Goal: Task Accomplishment & Management: Complete application form

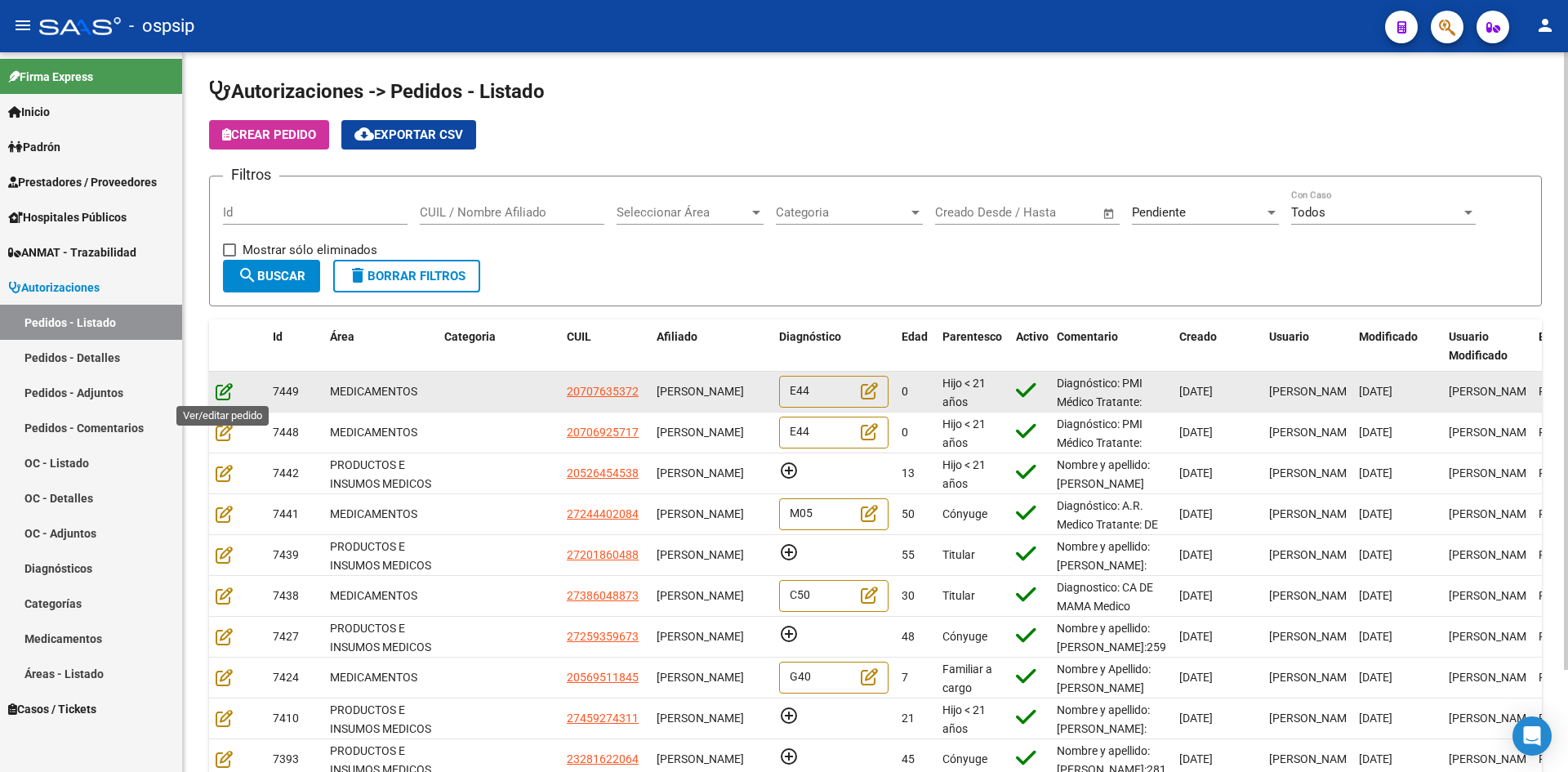
click at [220, 390] on icon at bounding box center [224, 392] width 17 height 18
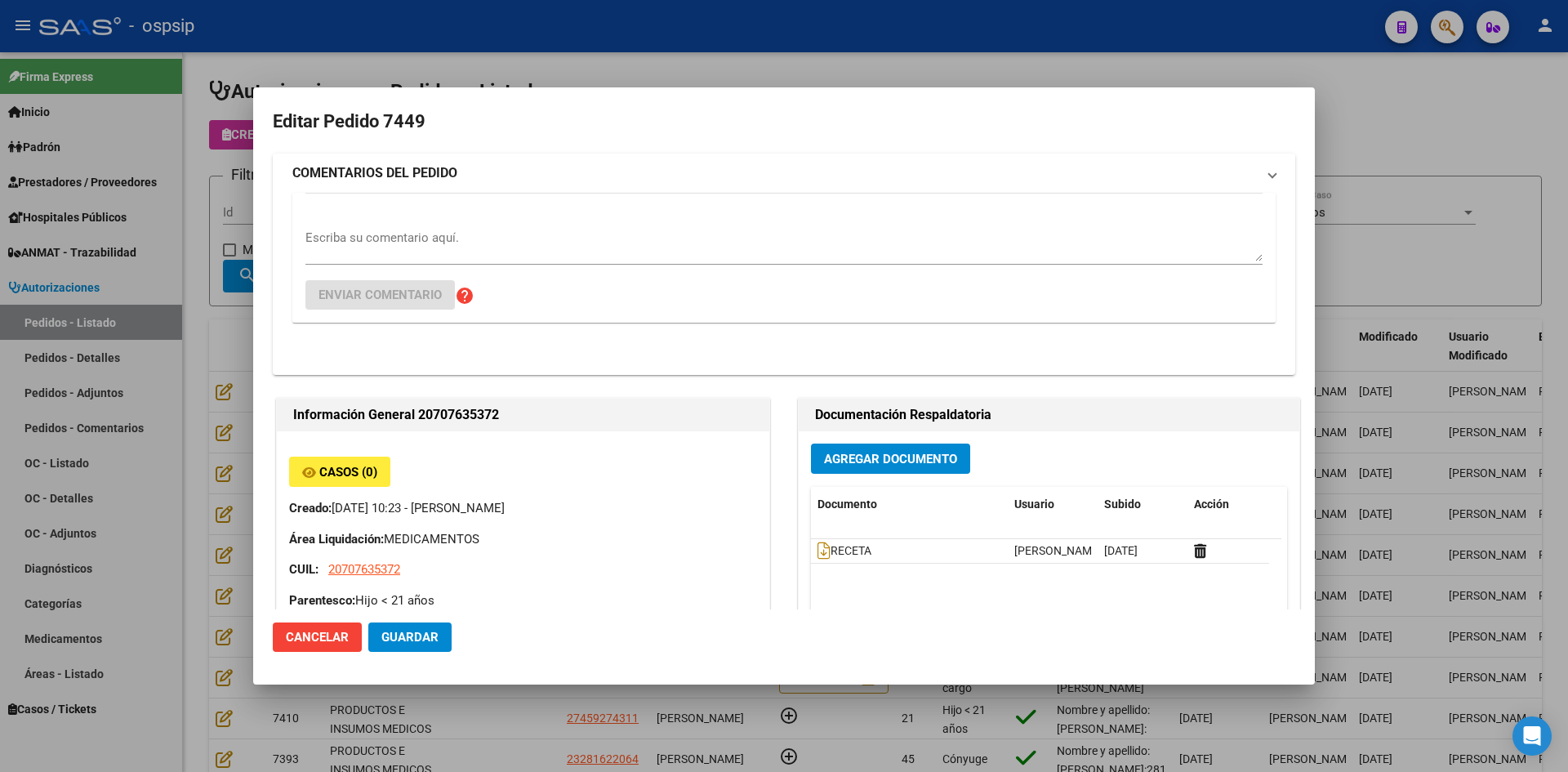
type input "[GEOGRAPHIC_DATA], [PERSON_NAME], INTE [PERSON_NAME] 2800"
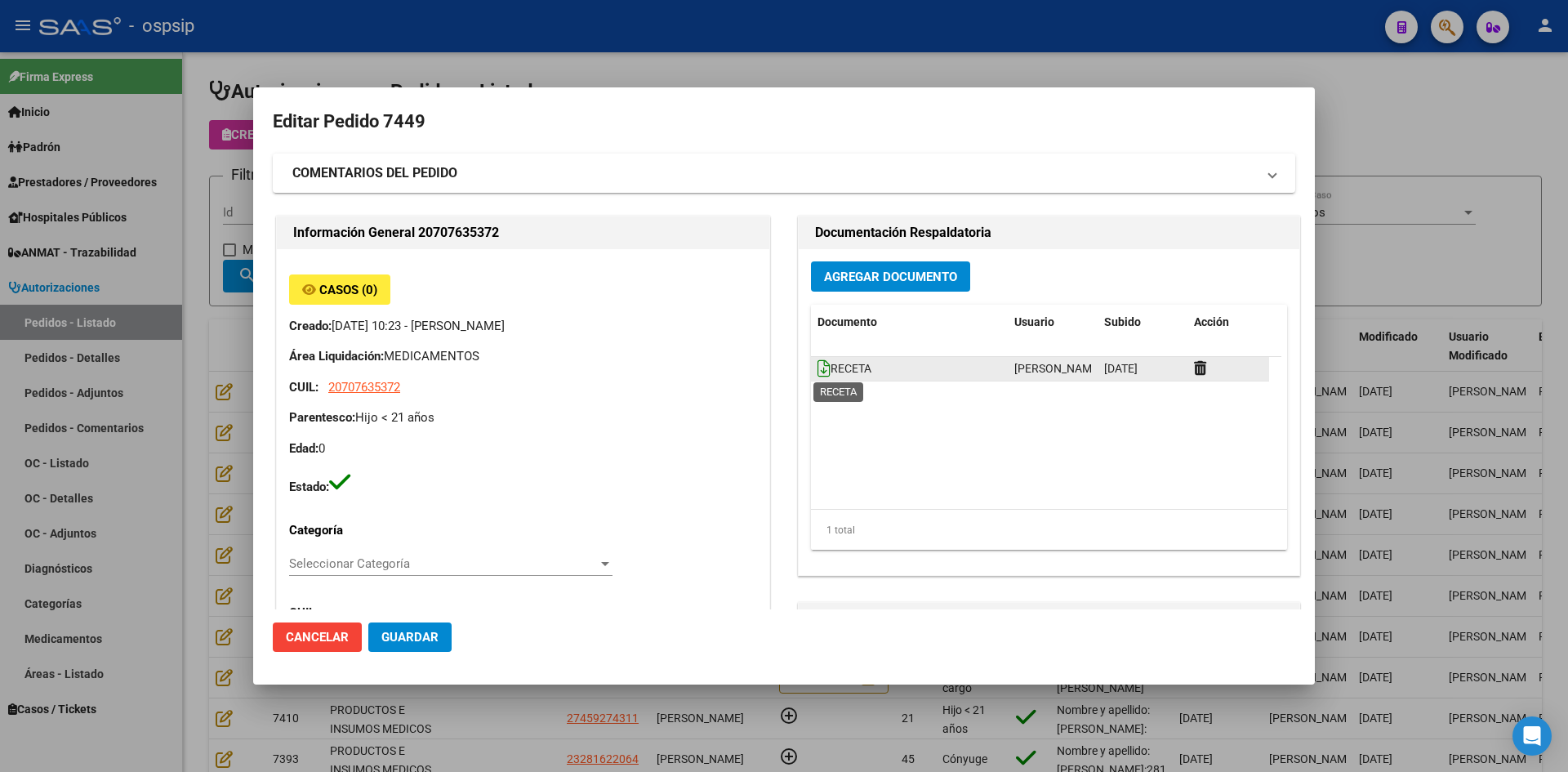
click at [818, 369] on icon at bounding box center [824, 369] width 13 height 18
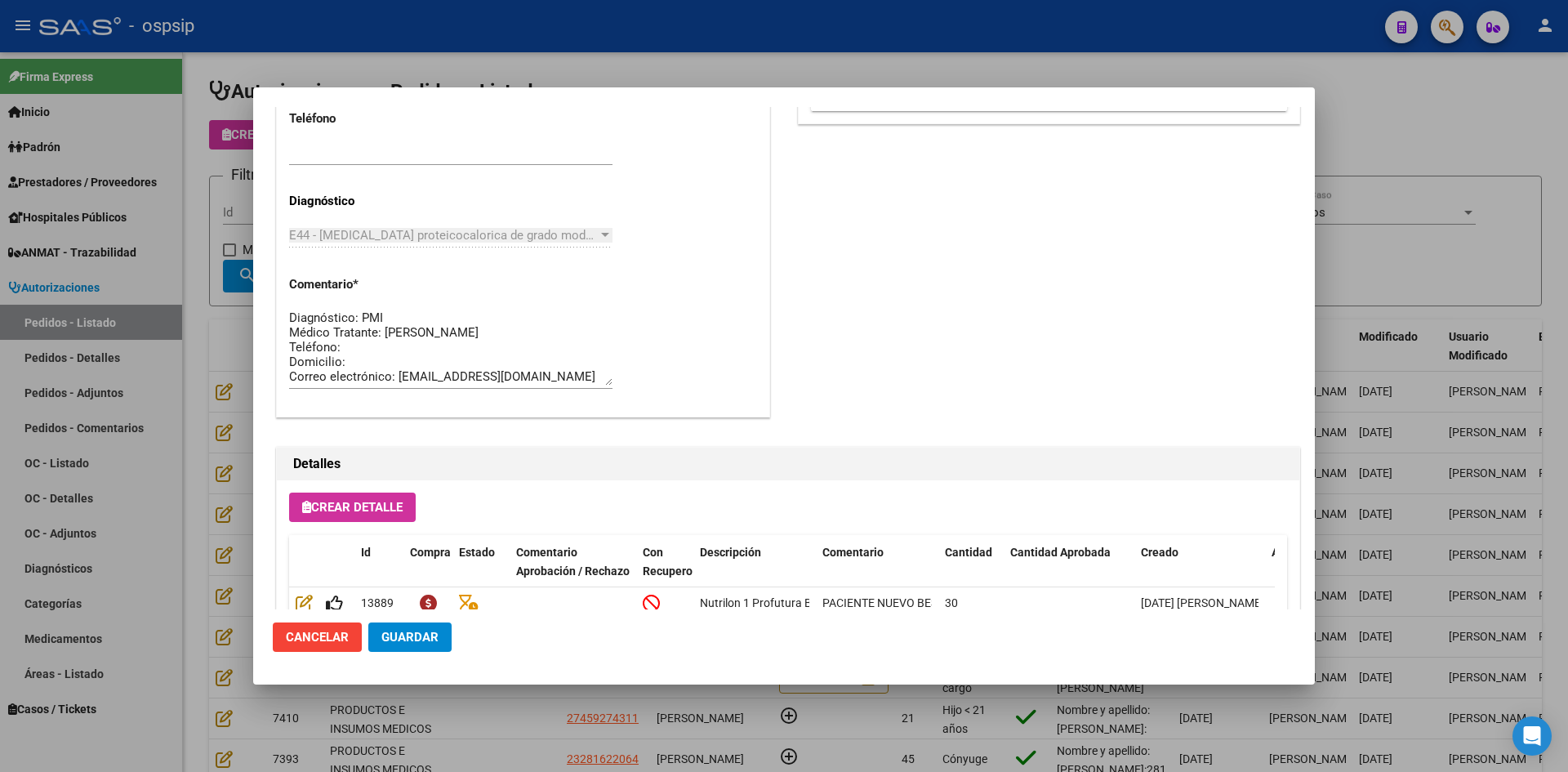
scroll to position [1048, 0]
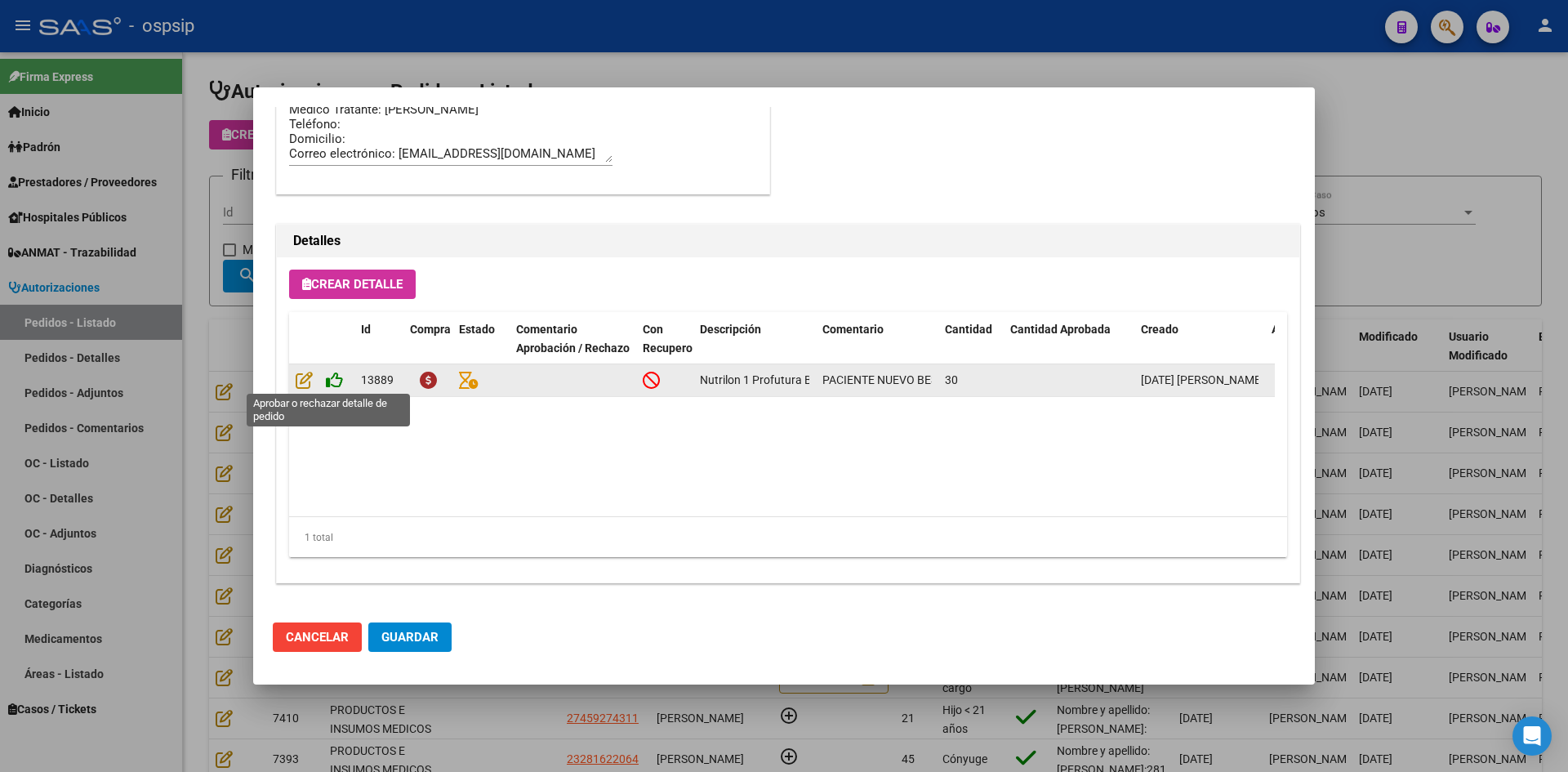
click at [333, 384] on icon at bounding box center [334, 380] width 17 height 18
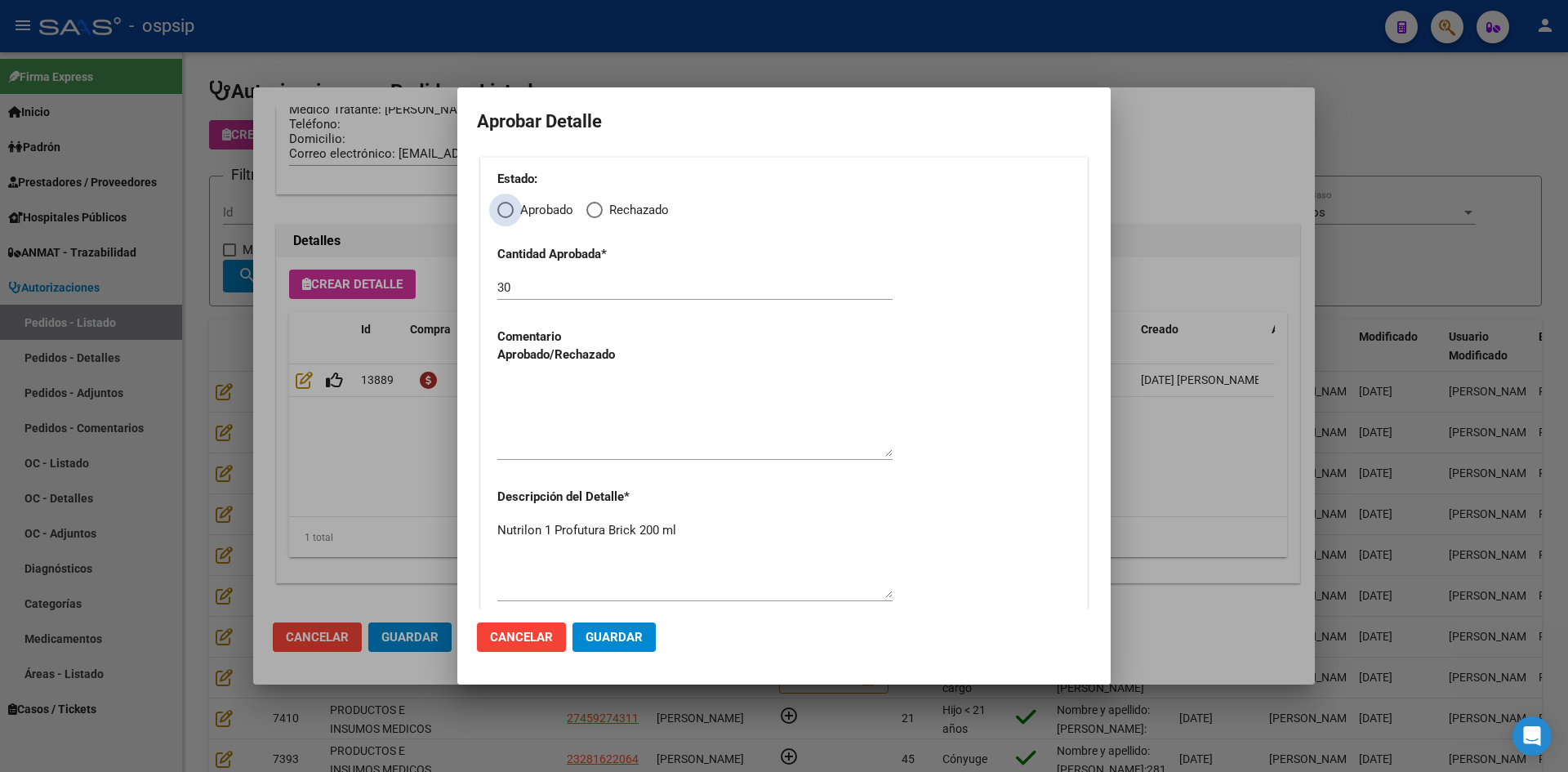
click at [505, 204] on span "Elija una opción" at bounding box center [505, 210] width 16 height 16
click at [505, 204] on input "Aprobado" at bounding box center [505, 210] width 16 height 16
radio input "true"
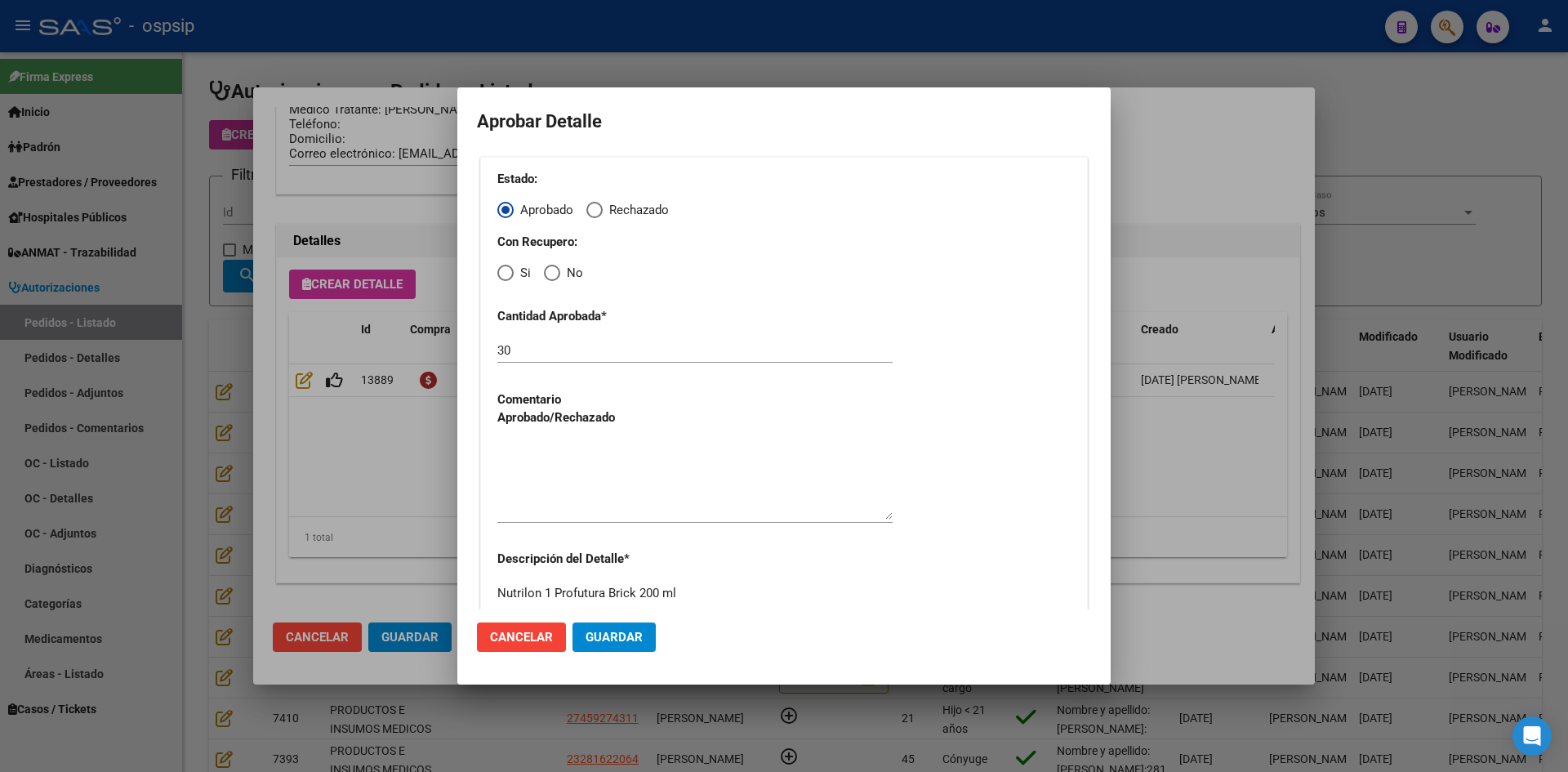
click at [553, 272] on span "Elija una opción" at bounding box center [552, 273] width 16 height 16
click at [553, 272] on input "No" at bounding box center [552, 273] width 16 height 16
radio input "true"
click at [601, 471] on textarea at bounding box center [695, 481] width 396 height 77
click at [613, 637] on span "Guardar" at bounding box center [614, 638] width 57 height 15
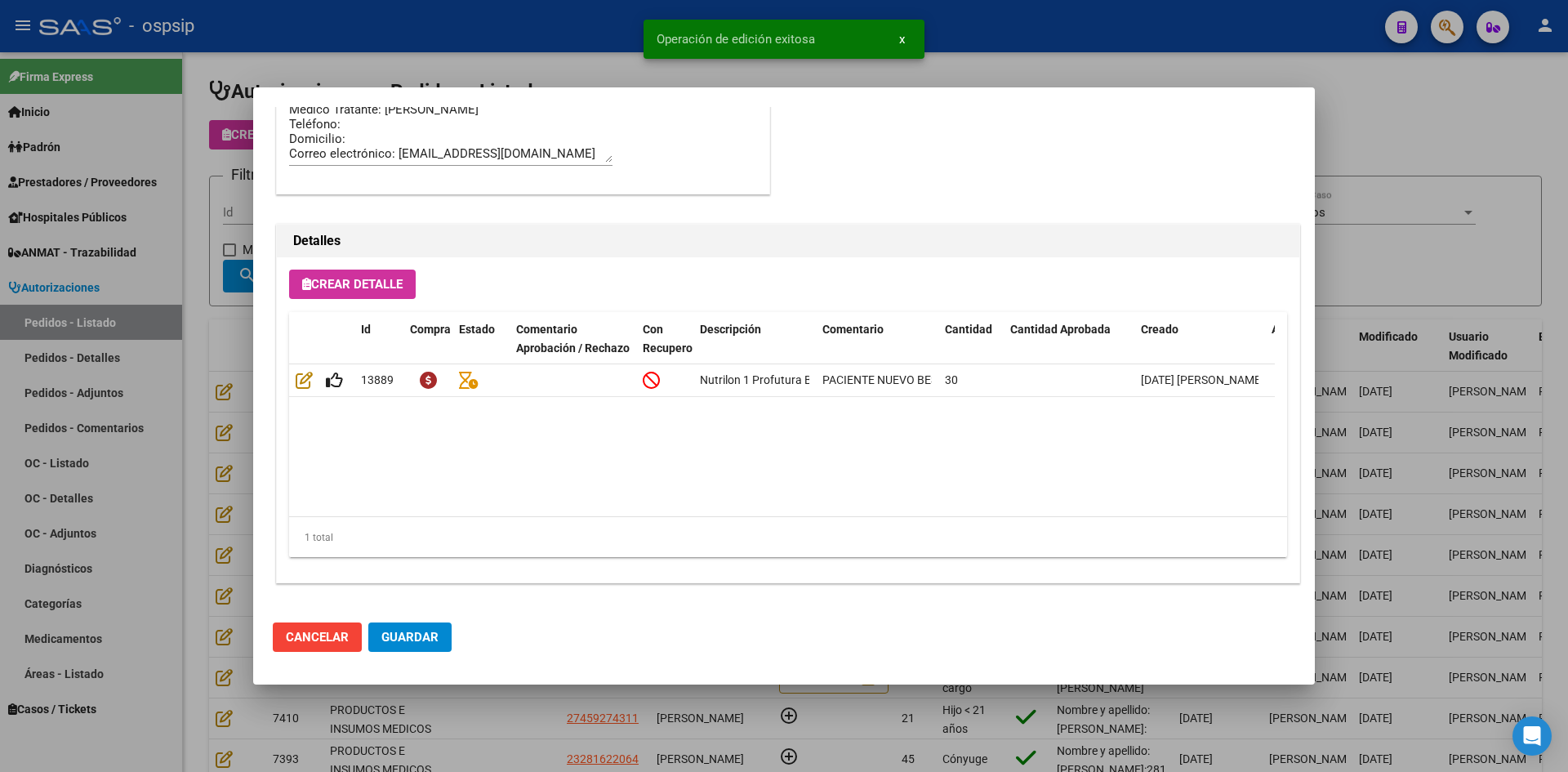
type input "[GEOGRAPHIC_DATA], [GEOGRAPHIC_DATA], INTE [PERSON_NAME] 2800"
click at [423, 638] on span "Guardar" at bounding box center [410, 638] width 57 height 15
click at [480, 729] on div at bounding box center [784, 386] width 1568 height 772
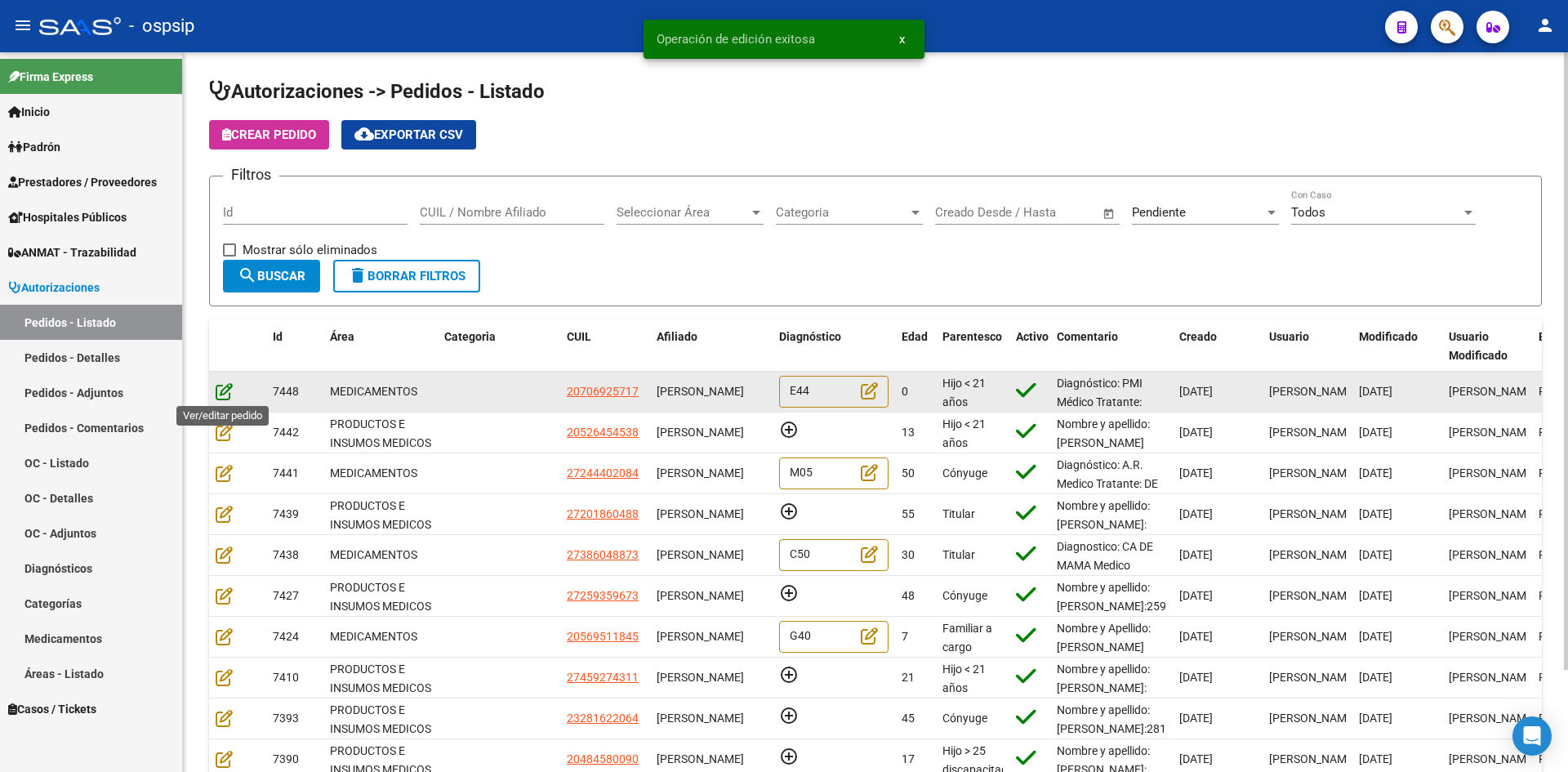
click at [218, 394] on icon at bounding box center [224, 392] width 17 height 18
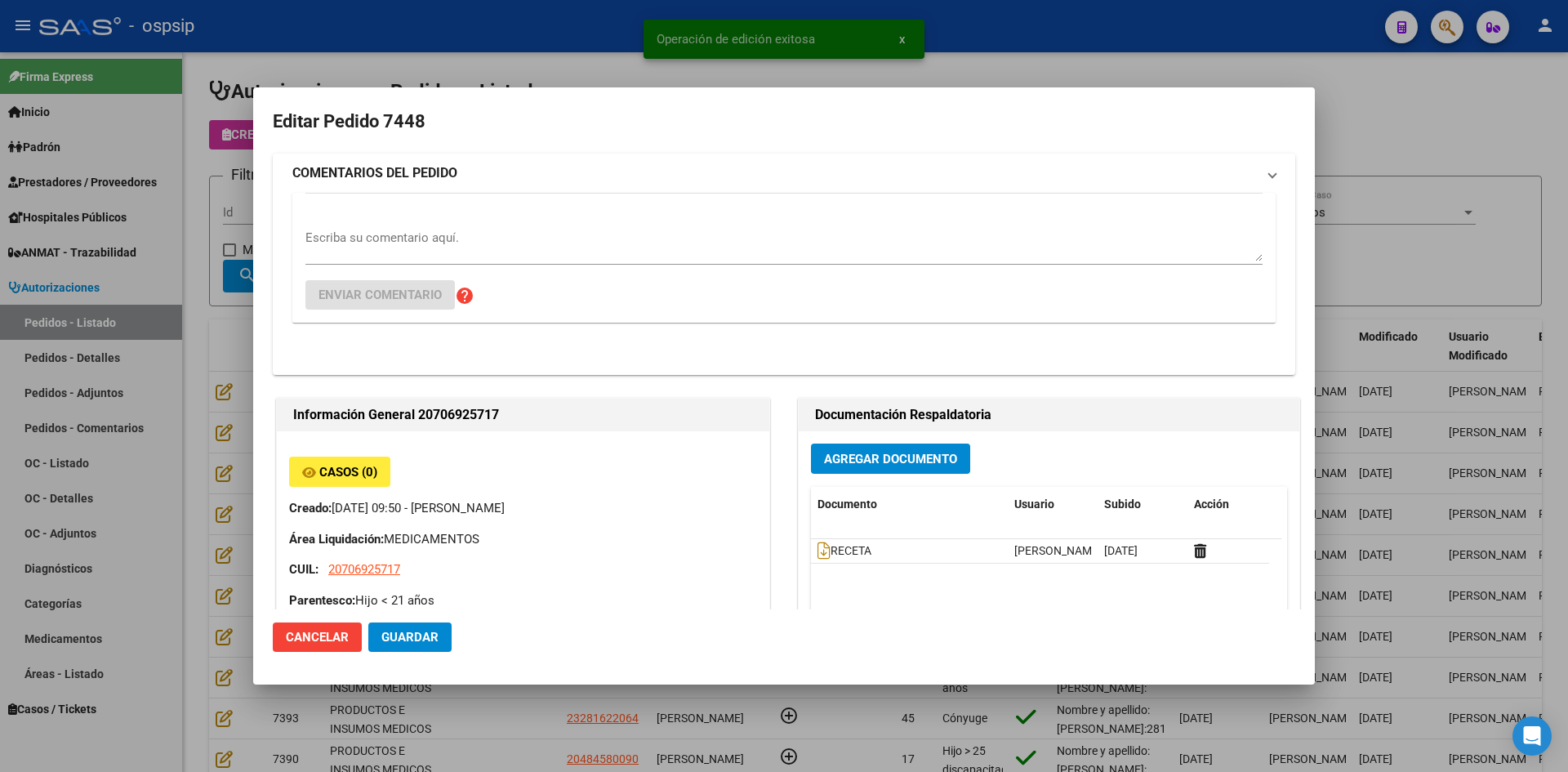
type input "[GEOGRAPHIC_DATA], [PERSON_NAME], [GEOGRAPHIC_DATA] 2741"
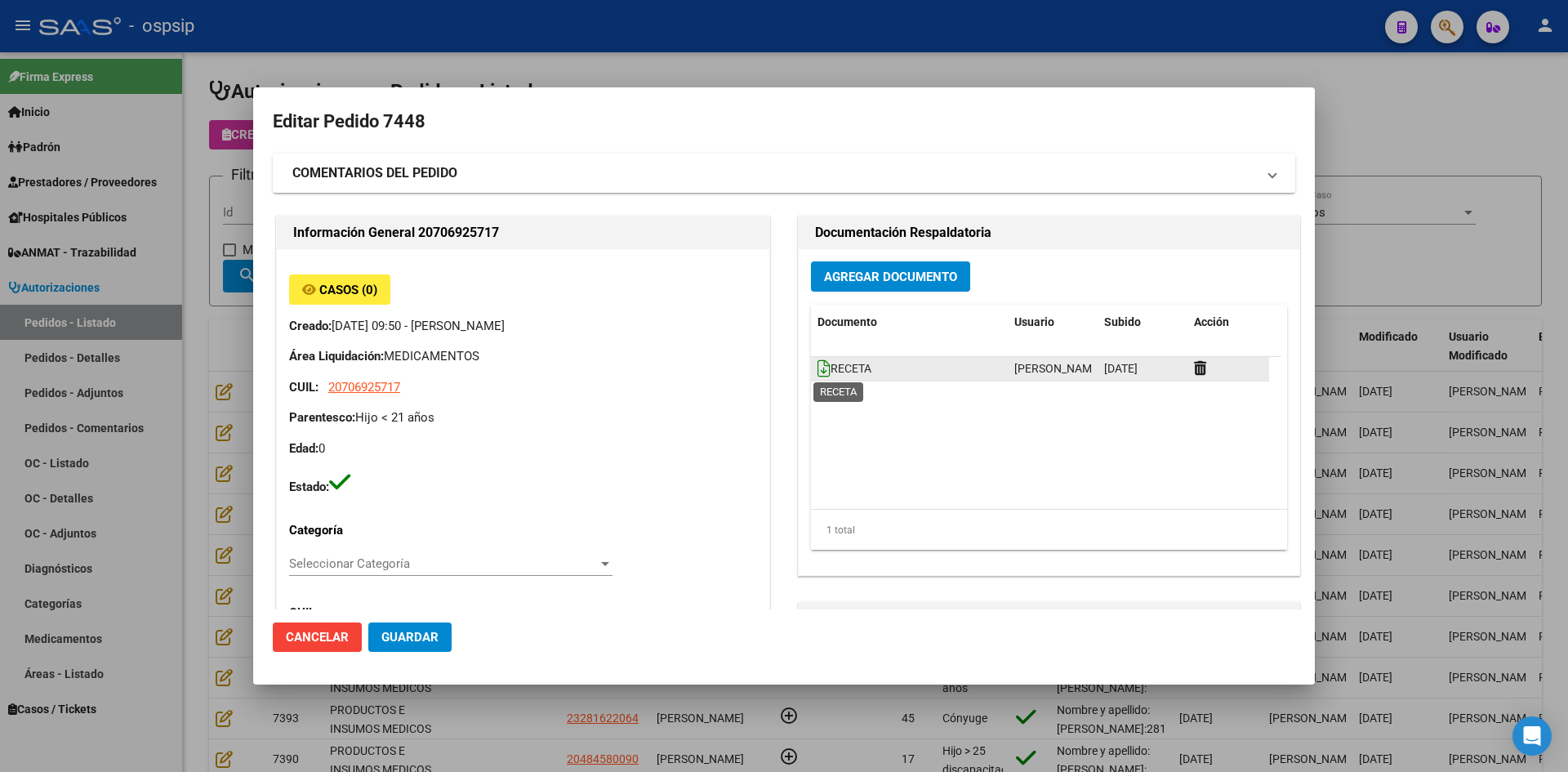
click at [818, 372] on icon at bounding box center [824, 369] width 13 height 18
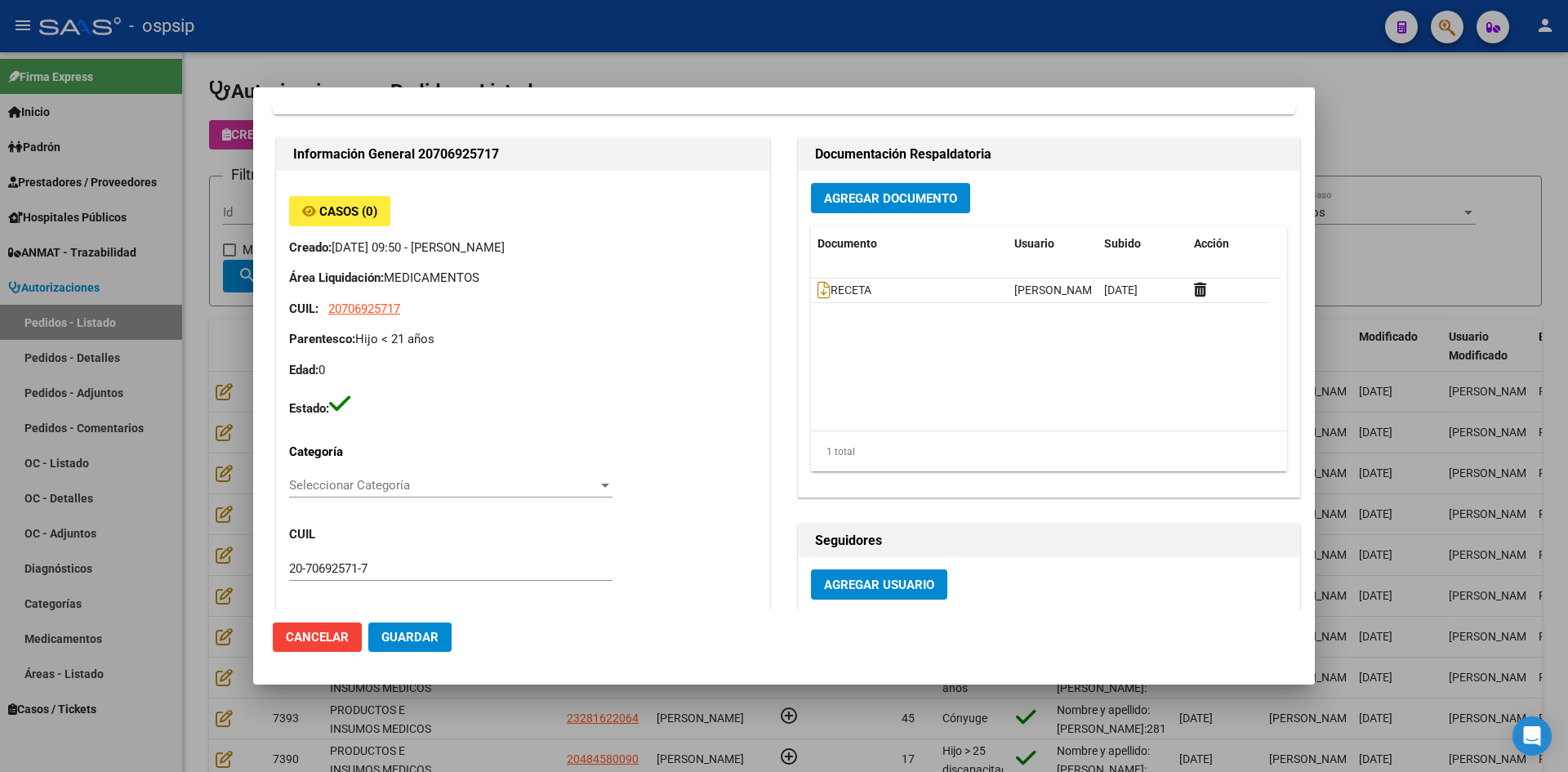
scroll to position [68, 0]
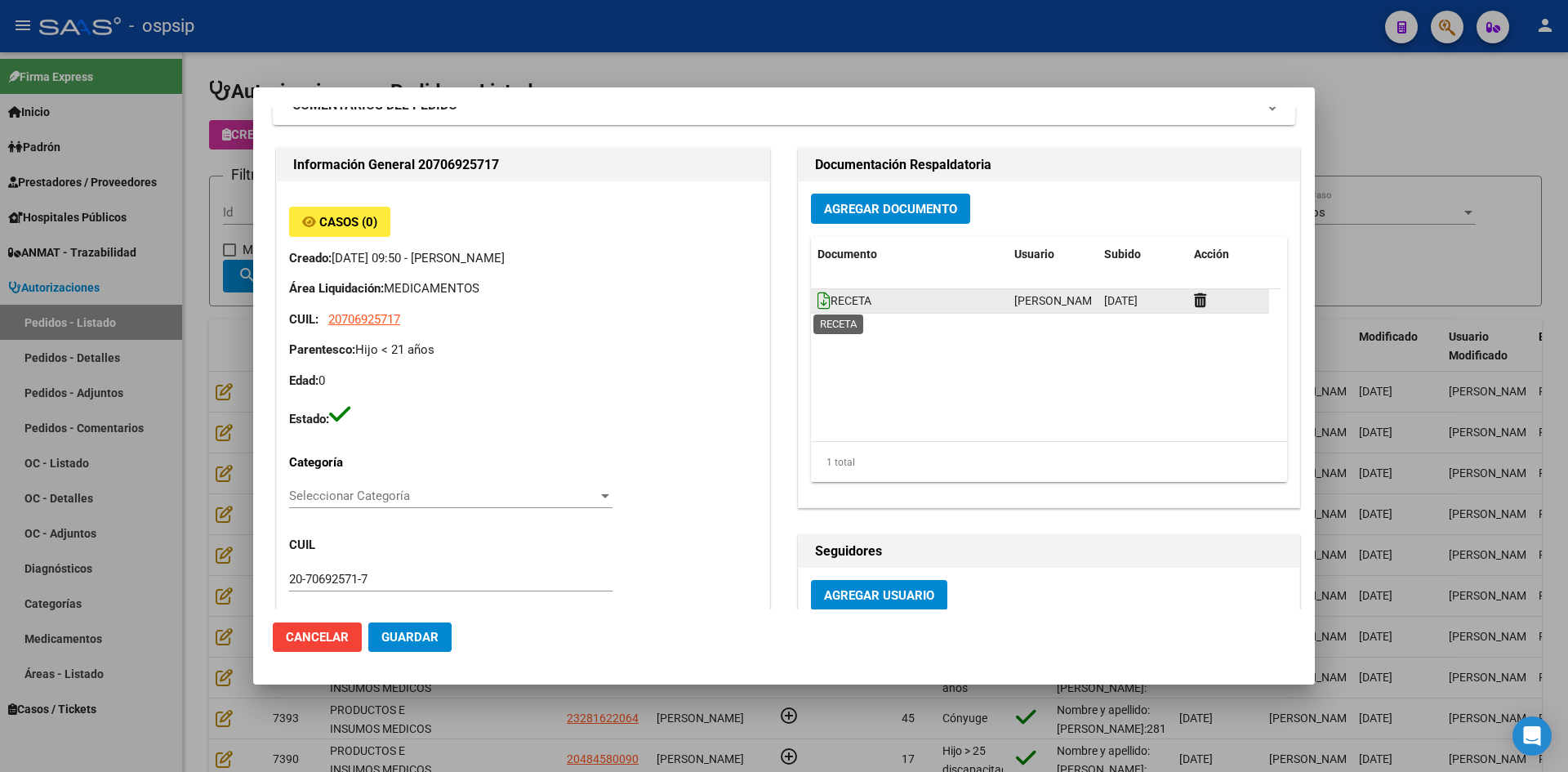
click at [818, 302] on icon at bounding box center [824, 301] width 13 height 18
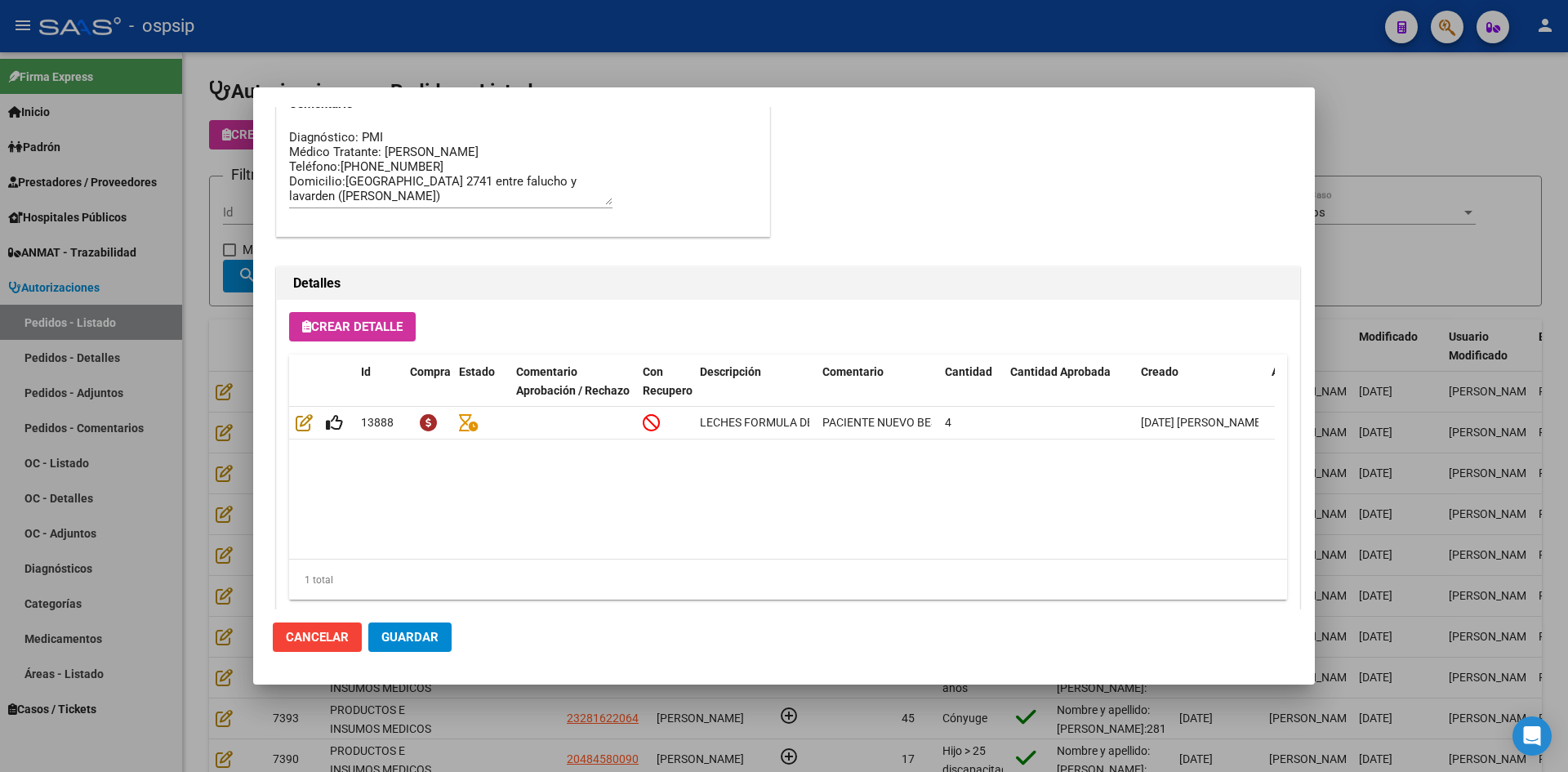
scroll to position [1048, 0]
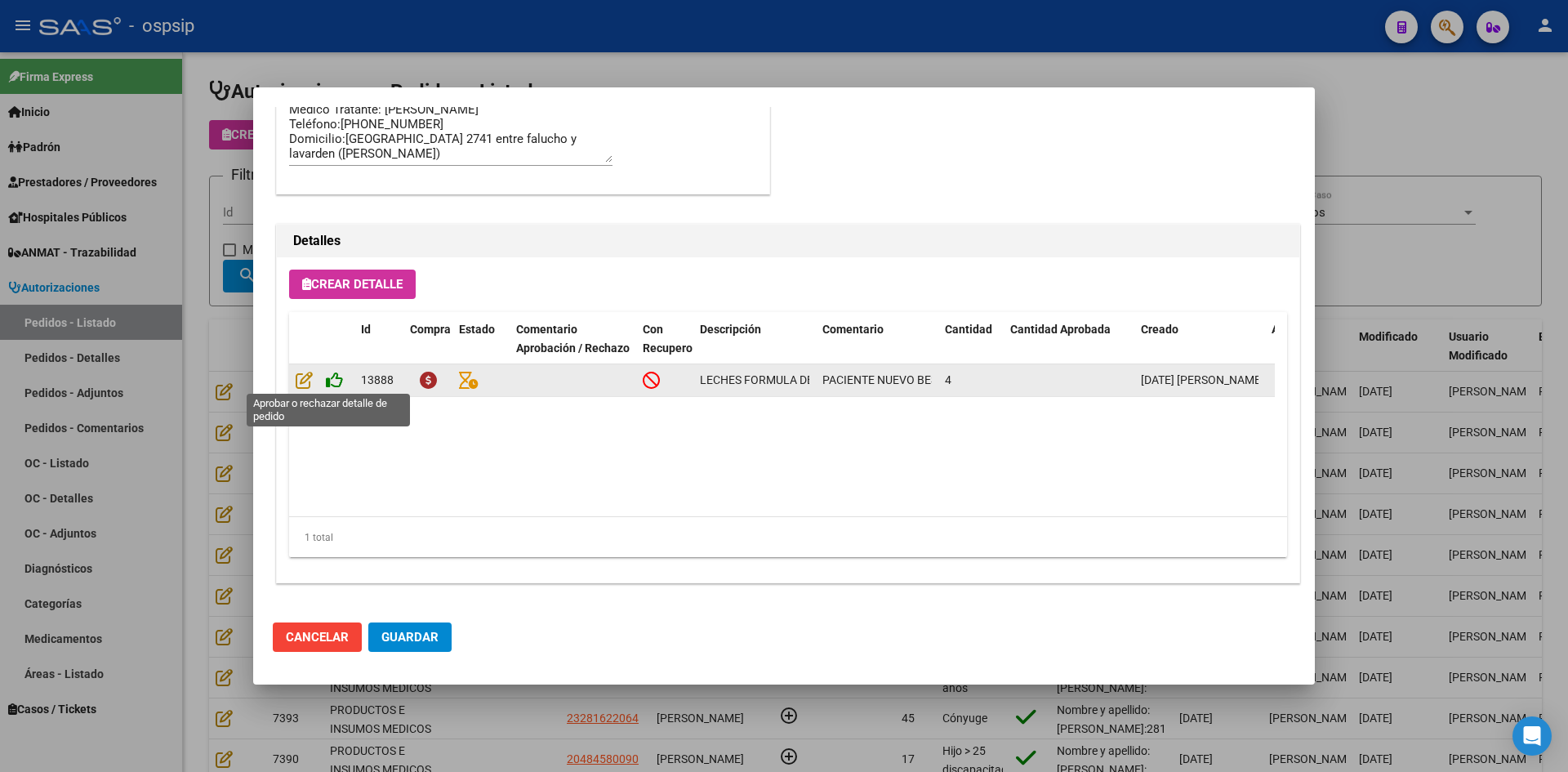
click at [333, 377] on icon at bounding box center [334, 380] width 17 height 18
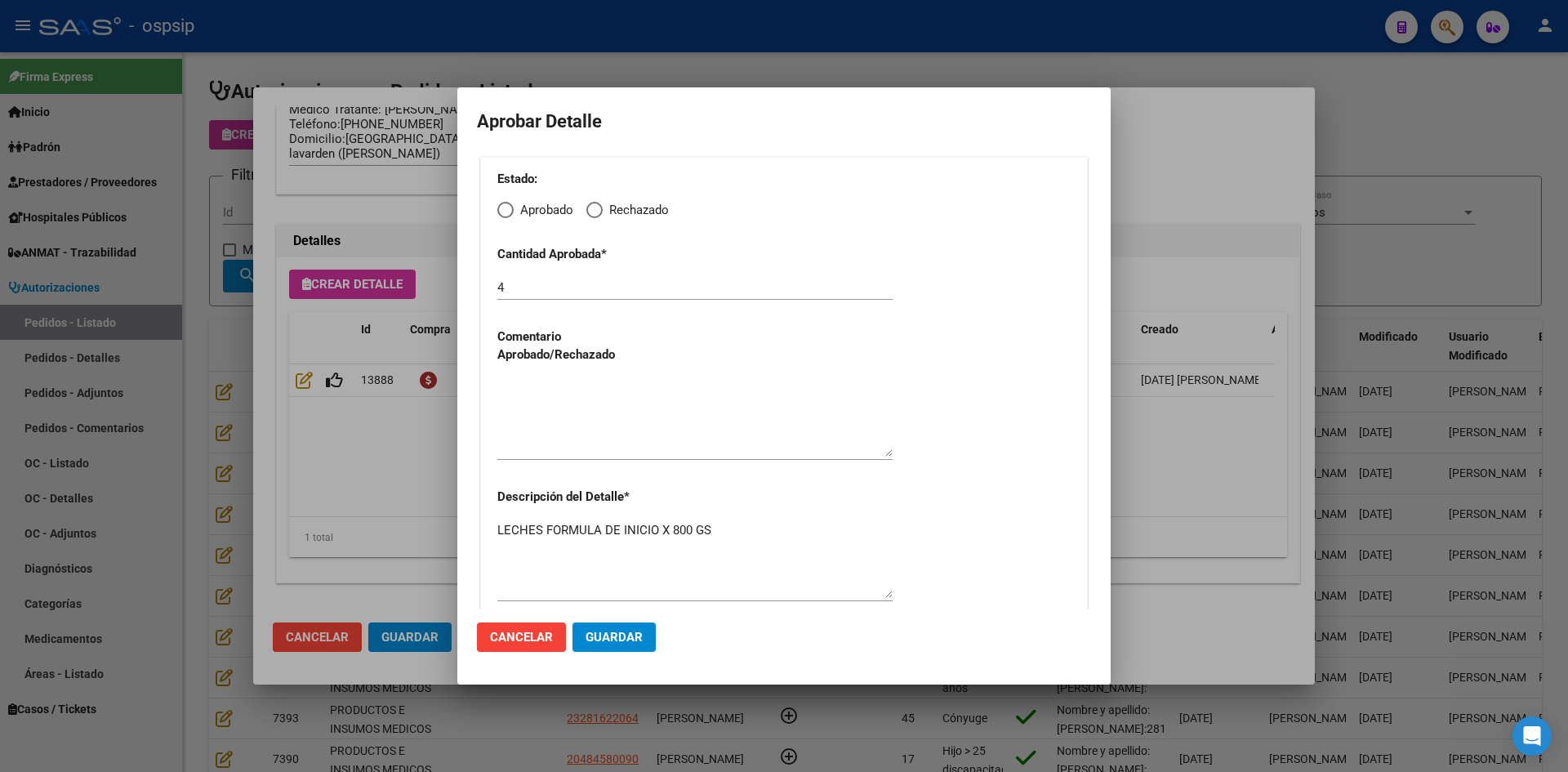
click at [503, 207] on span "Elija una opción" at bounding box center [505, 210] width 16 height 16
click at [503, 207] on input "Aprobado" at bounding box center [505, 210] width 16 height 16
radio input "true"
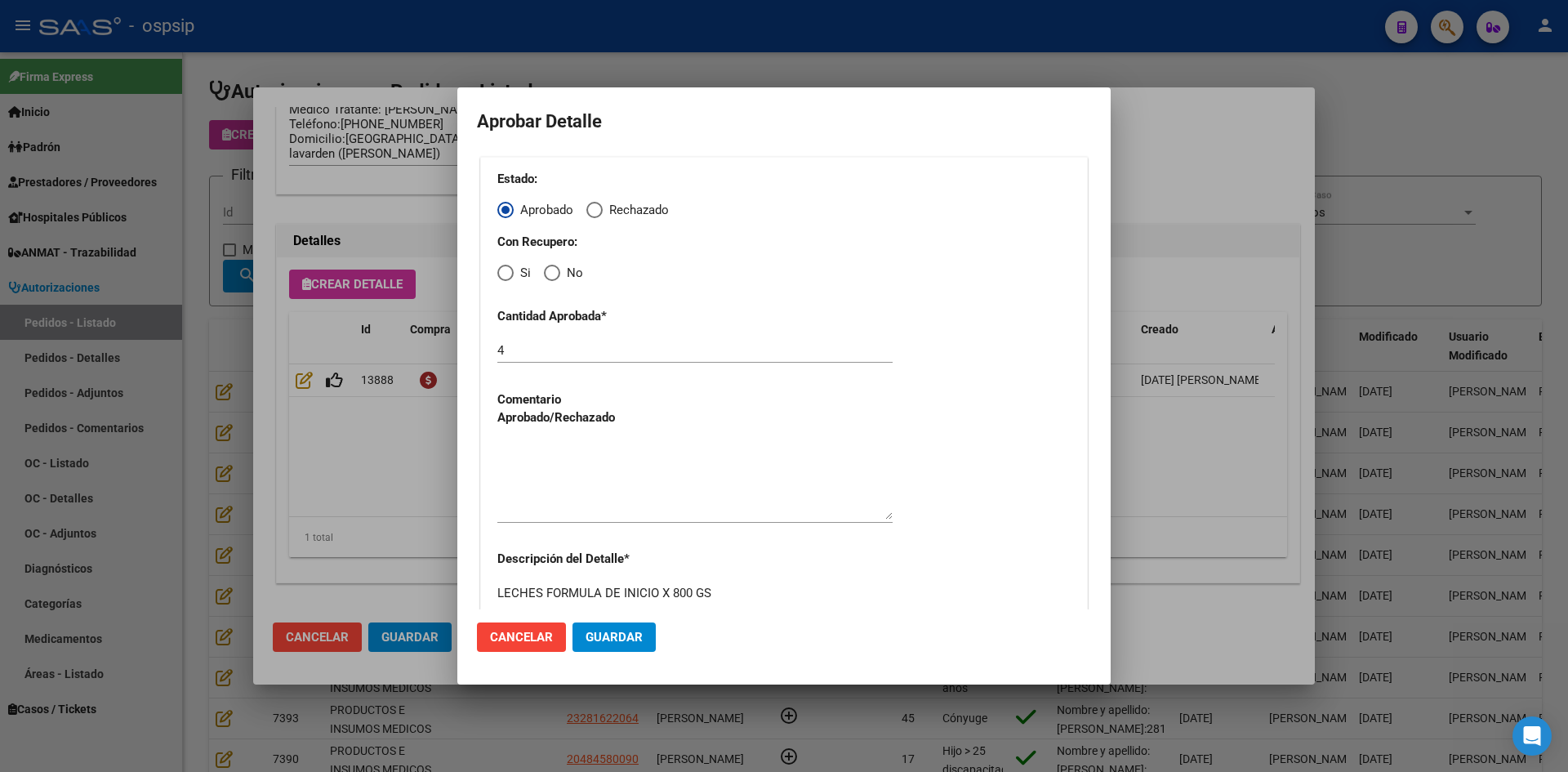
click at [547, 274] on span "Elija una opción" at bounding box center [552, 273] width 16 height 16
click at [547, 274] on input "No" at bounding box center [552, 273] width 16 height 16
radio input "true"
click at [606, 465] on textarea at bounding box center [695, 481] width 396 height 77
click at [637, 643] on span "Guardar" at bounding box center [614, 638] width 57 height 15
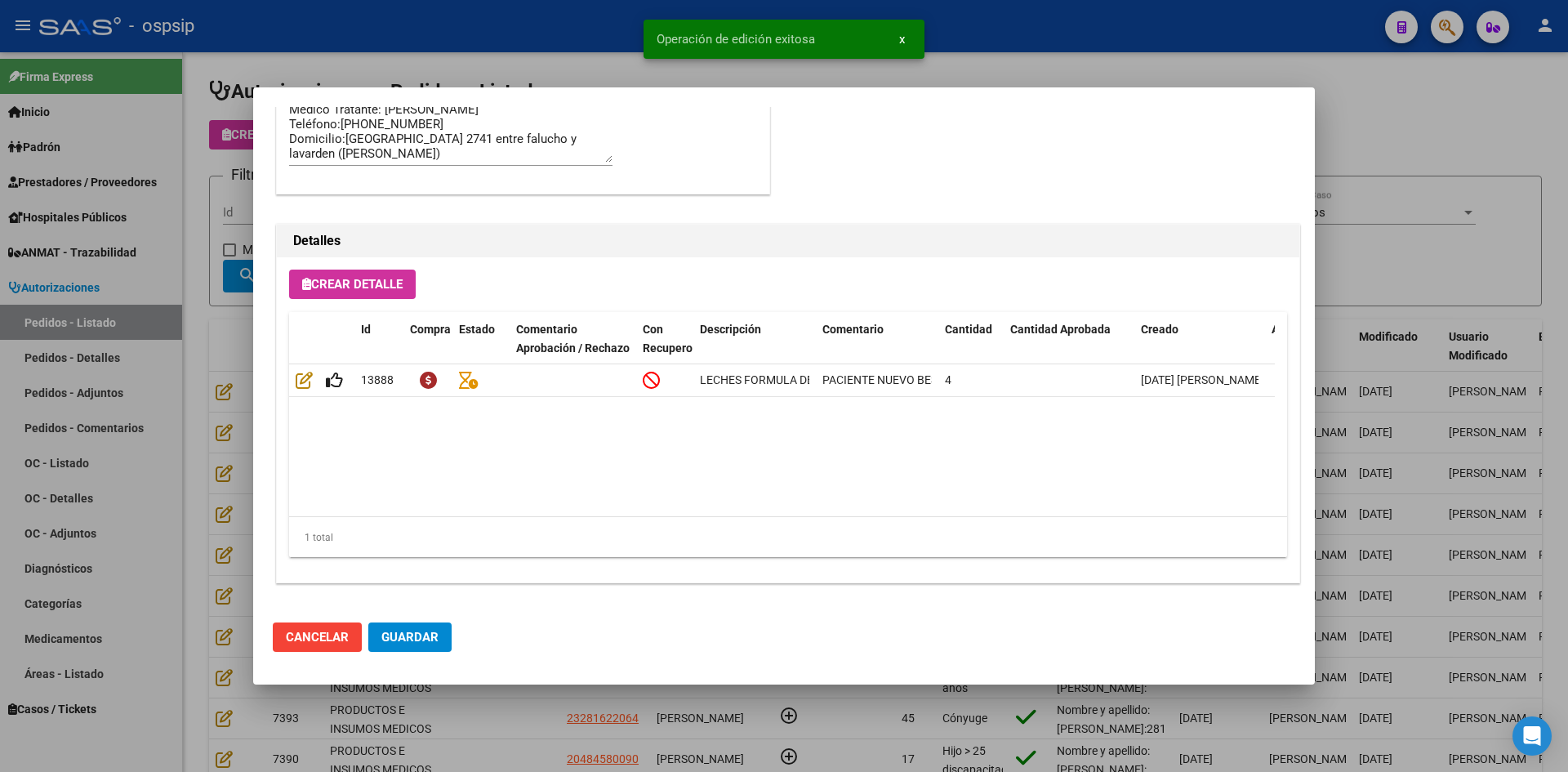
click at [423, 637] on span "Guardar" at bounding box center [410, 638] width 57 height 15
type input "[GEOGRAPHIC_DATA], [PERSON_NAME][GEOGRAPHIC_DATA] 2741"
click at [513, 710] on div at bounding box center [784, 386] width 1568 height 772
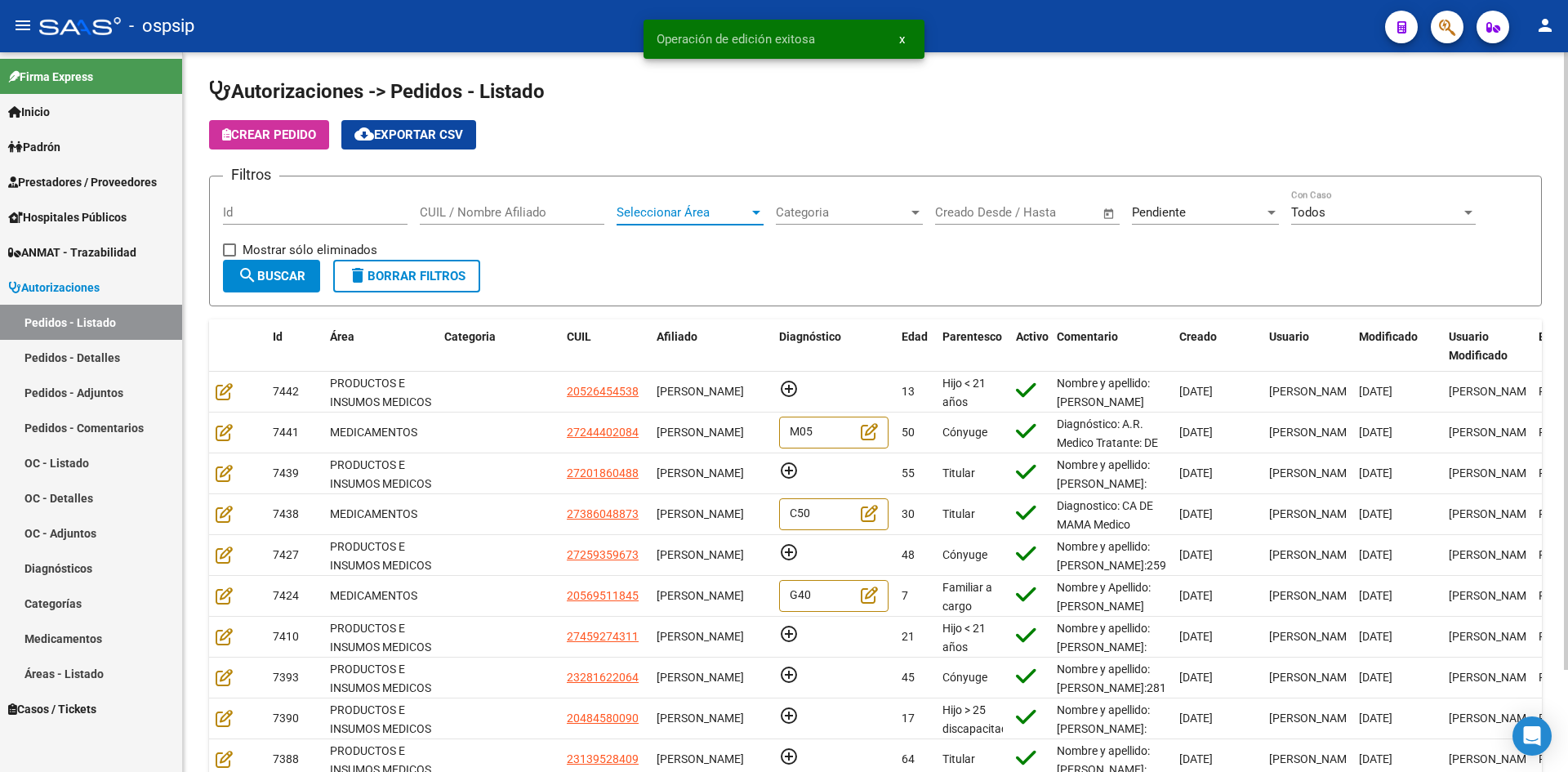
click at [745, 210] on span "Seleccionar Área" at bounding box center [683, 212] width 133 height 15
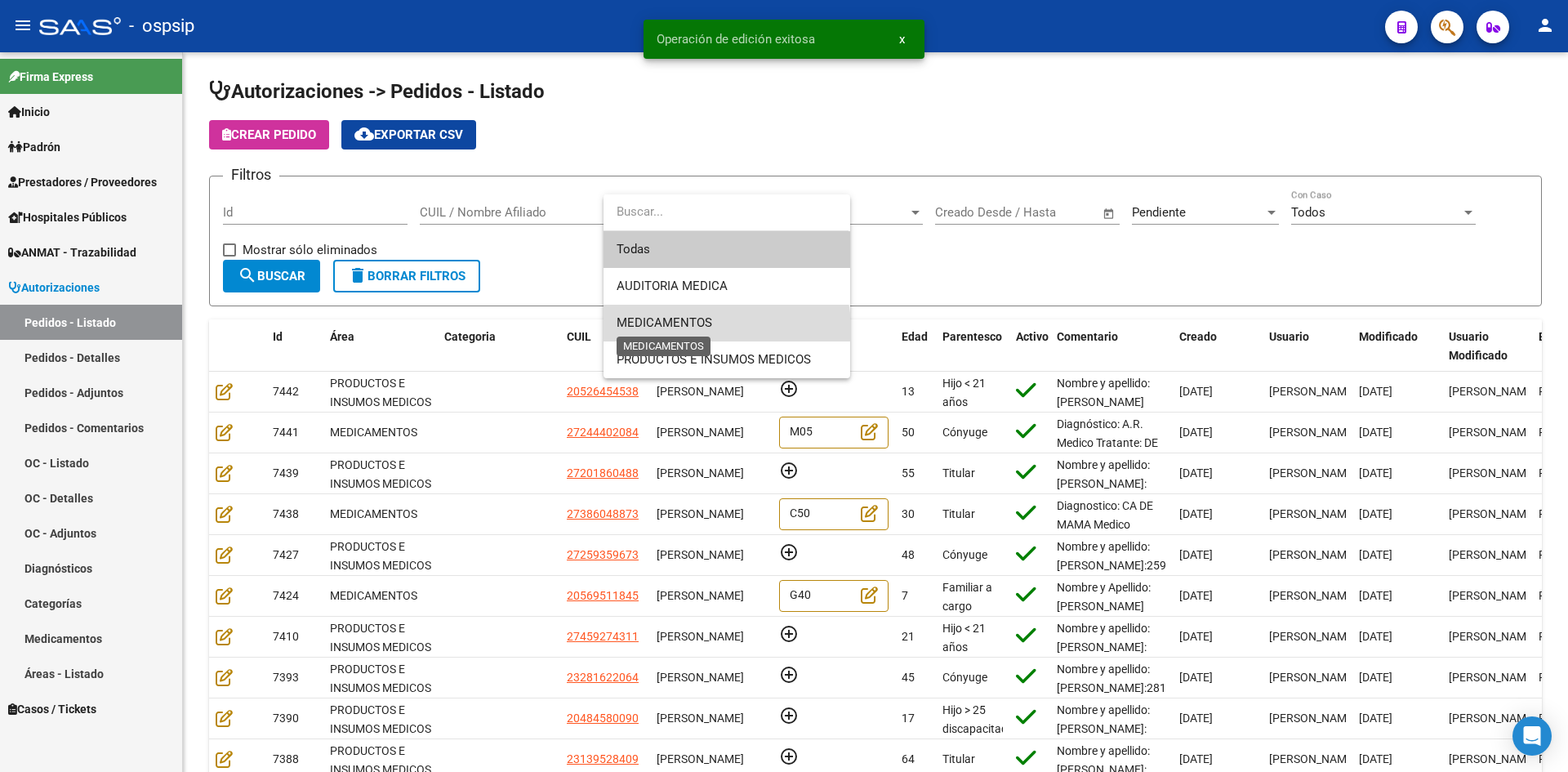
click at [709, 329] on span "MEDICAMENTOS" at bounding box center [664, 323] width 96 height 15
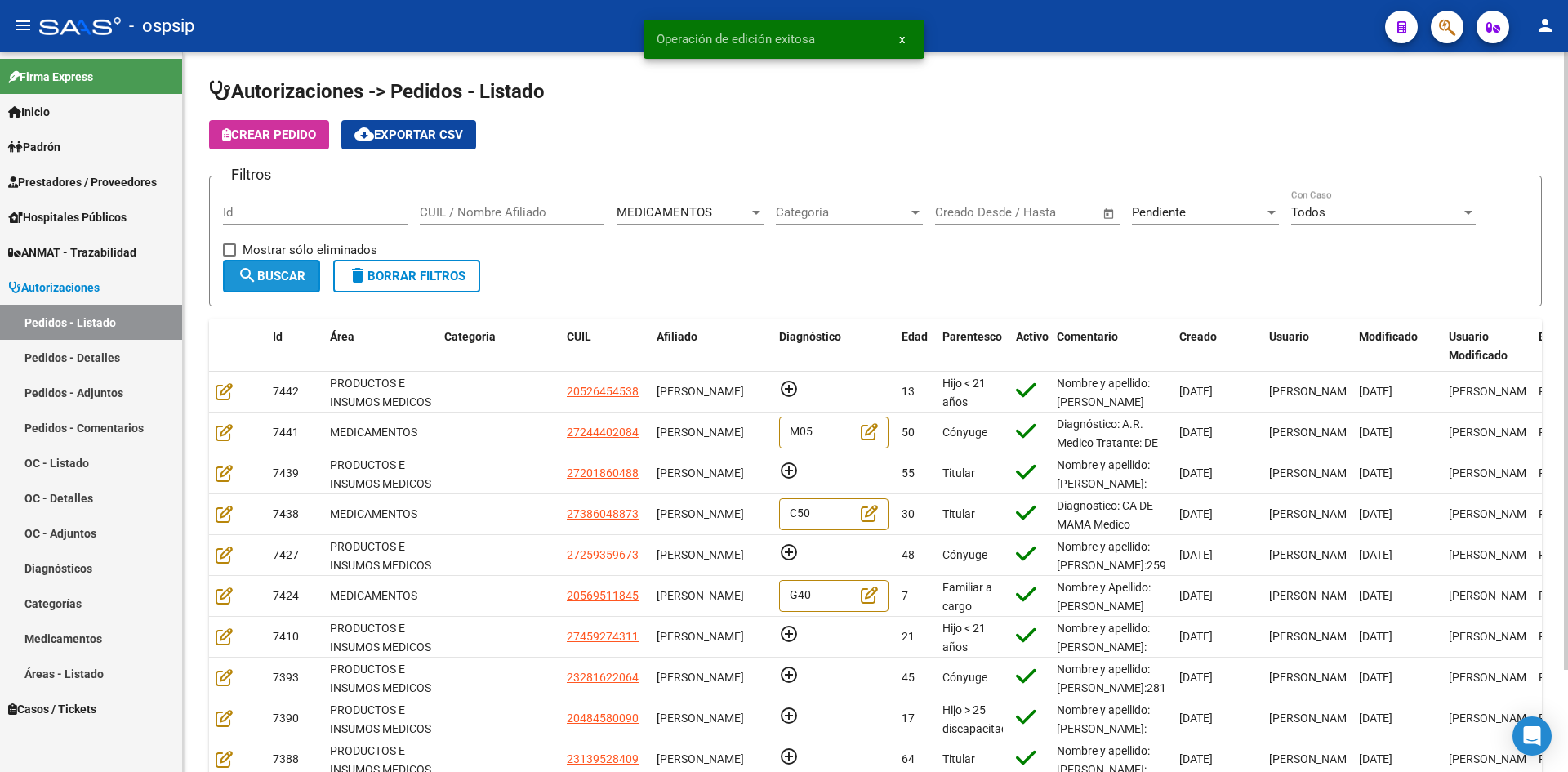
click at [314, 271] on button "search Buscar" at bounding box center [271, 276] width 97 height 33
